Goal: Task Accomplishment & Management: Use online tool/utility

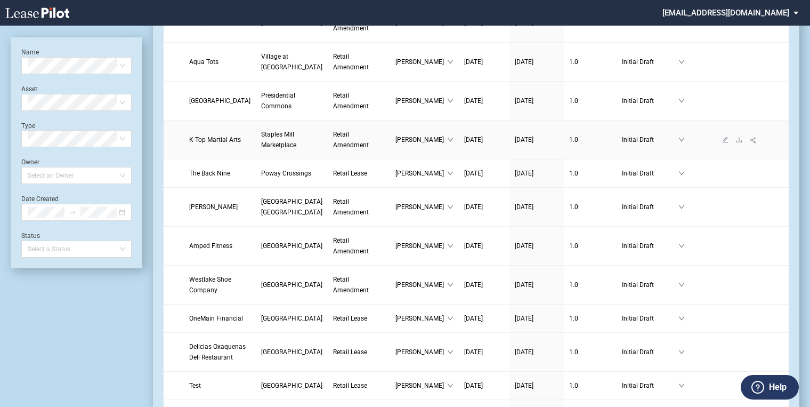
scroll to position [1023, 0]
click at [120, 104] on span at bounding box center [77, 102] width 98 height 16
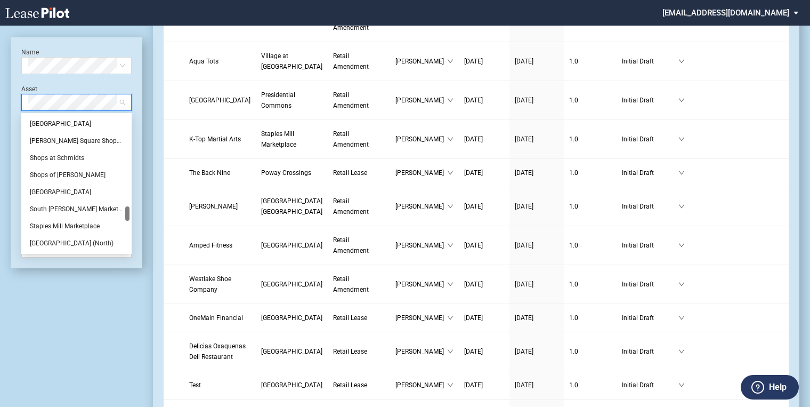
scroll to position [853, 0]
click at [60, 222] on div "Staples Mill Marketplace" at bounding box center [76, 226] width 93 height 11
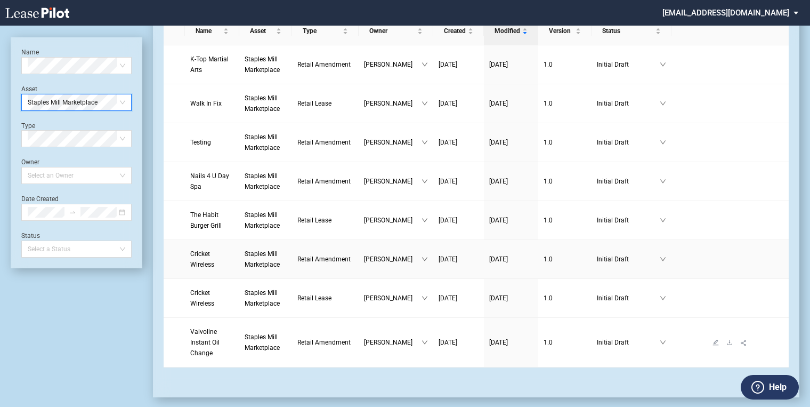
scroll to position [9, 0]
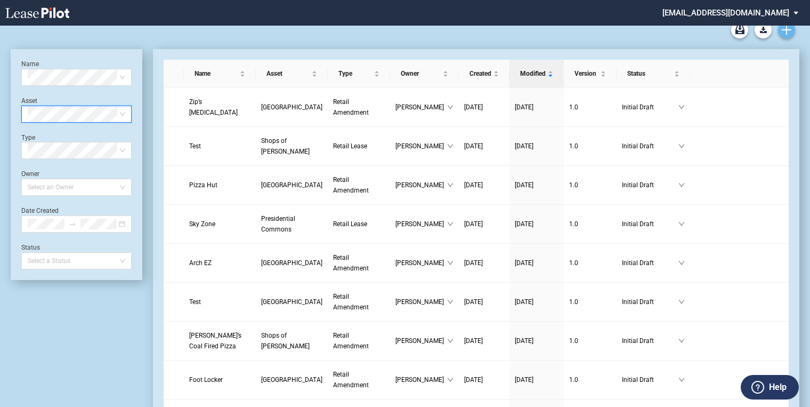
click at [792, 28] on link "Create new document" at bounding box center [786, 29] width 17 height 17
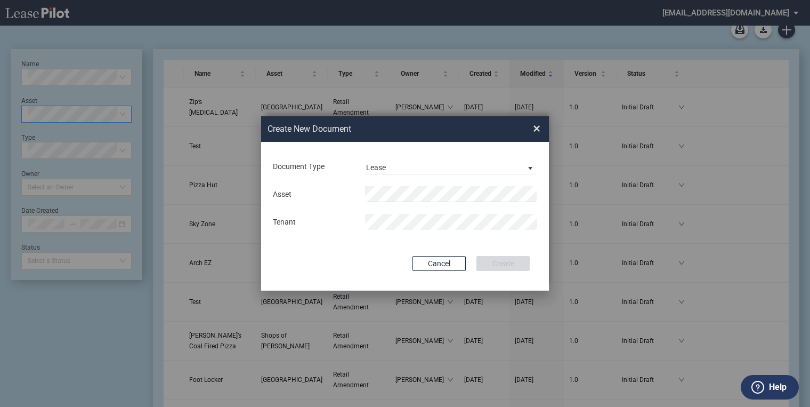
scroll to position [0, 0]
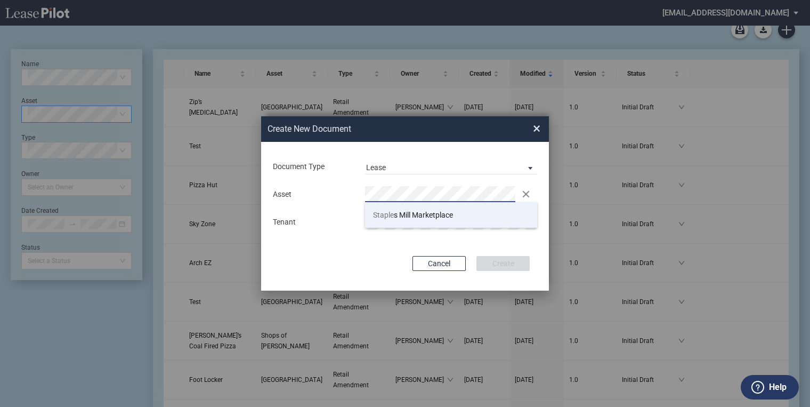
click at [394, 219] on span "Staple s Mill Marketplace" at bounding box center [413, 215] width 80 height 9
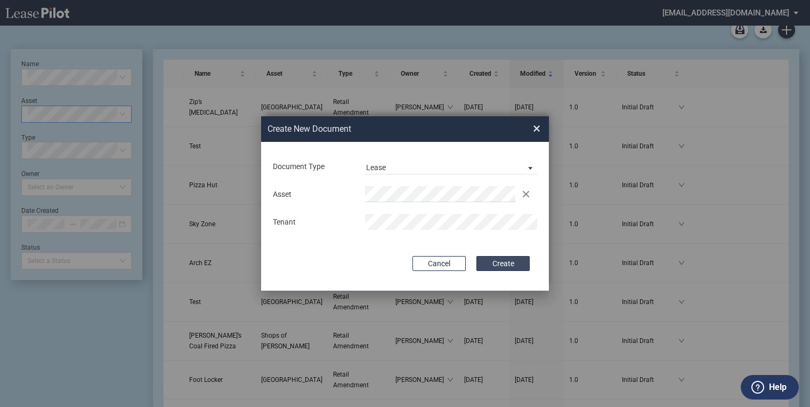
click at [512, 262] on button "Create" at bounding box center [502, 263] width 53 height 15
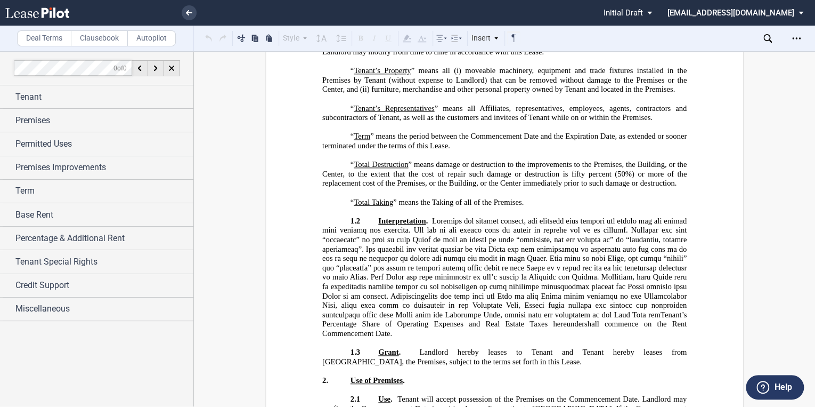
scroll to position [3838, 0]
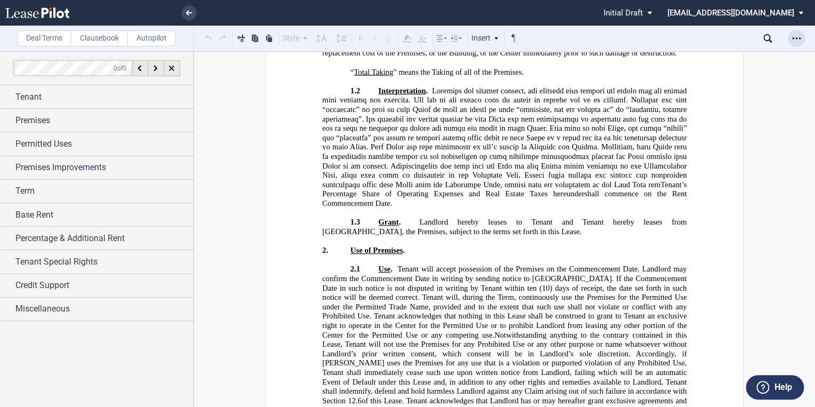
click at [797, 39] on icon "Open Lease options menu" at bounding box center [797, 38] width 9 height 9
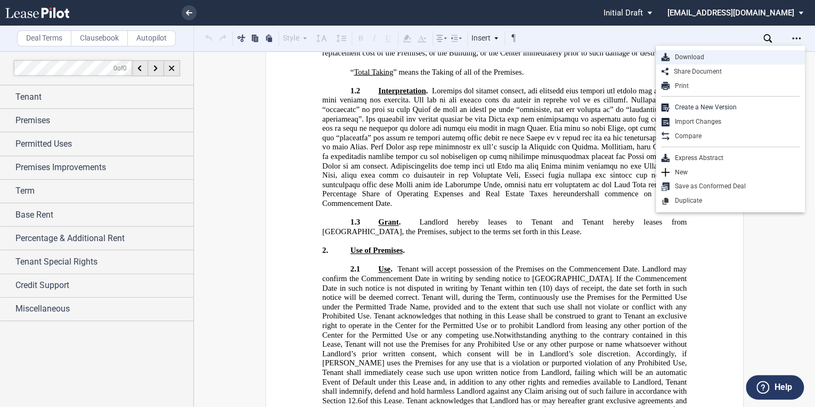
click at [692, 58] on div "Download" at bounding box center [735, 57] width 130 height 9
